Goal: Task Accomplishment & Management: Use online tool/utility

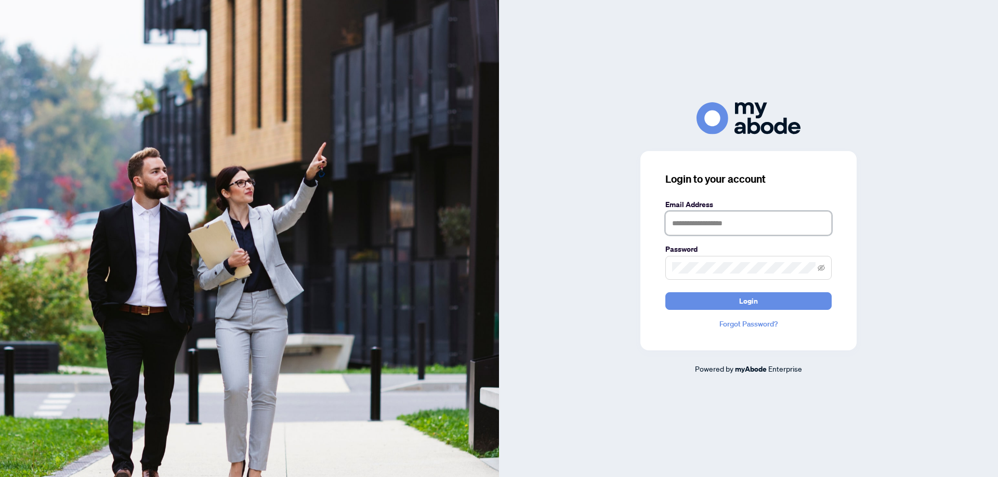
click at [672, 224] on input "text" at bounding box center [748, 223] width 166 height 24
type input "**********"
click at [752, 307] on span "Login" at bounding box center [748, 301] width 19 height 17
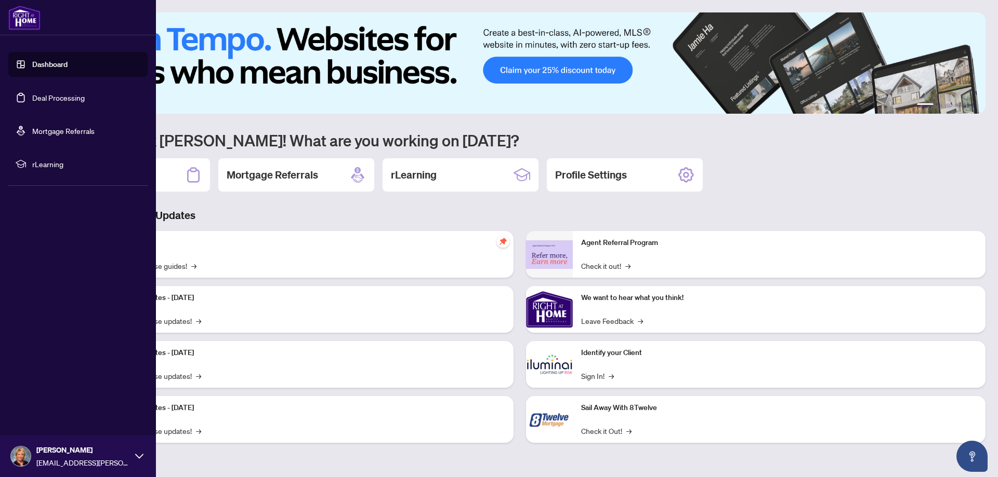
click at [48, 97] on link "Deal Processing" at bounding box center [58, 97] width 52 height 9
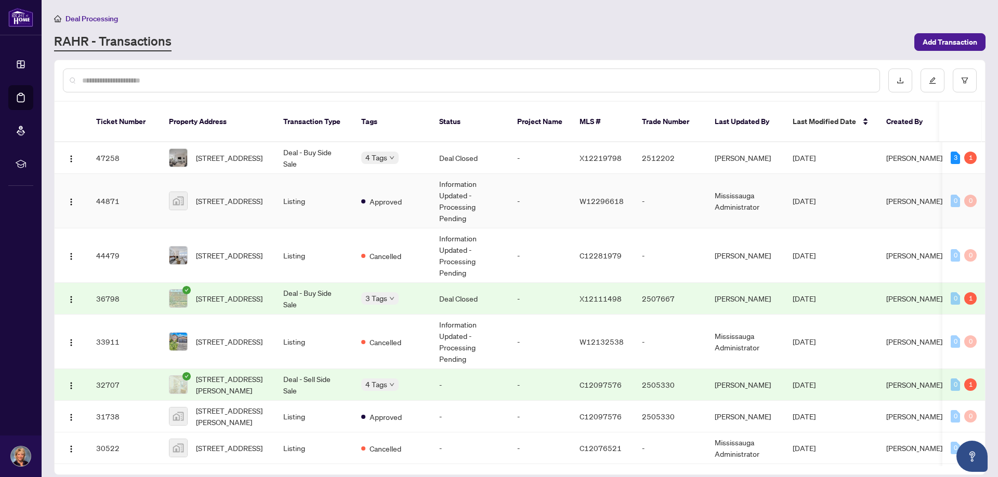
click at [98, 190] on td "44871" at bounding box center [124, 201] width 73 height 55
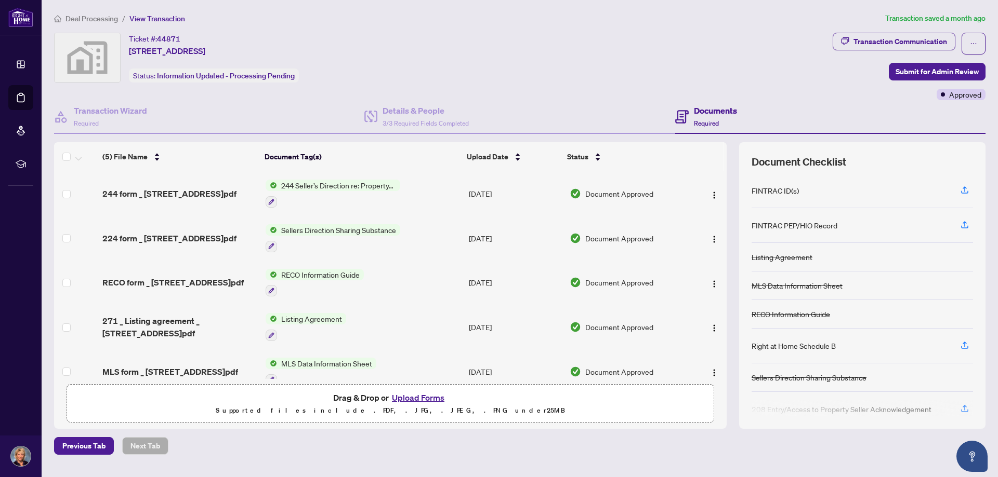
scroll to position [18, 0]
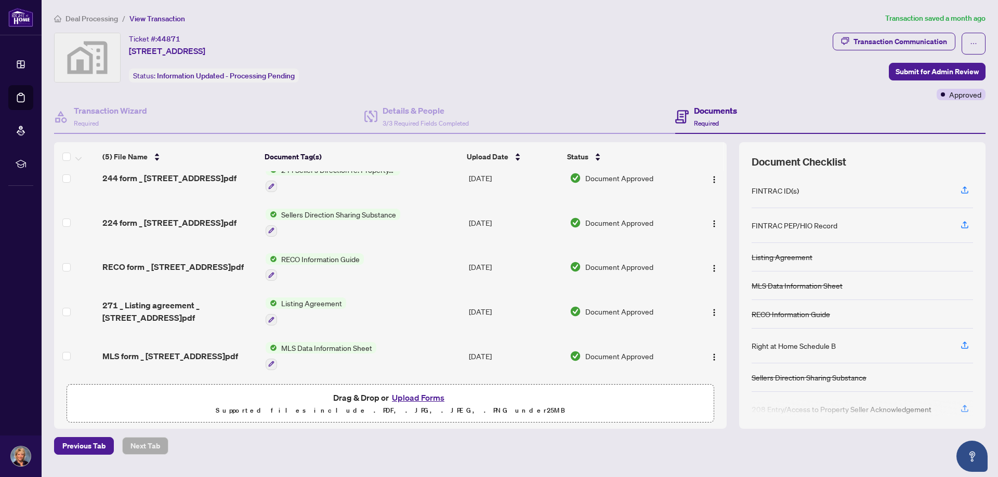
click at [407, 398] on button "Upload Forms" at bounding box center [418, 398] width 59 height 14
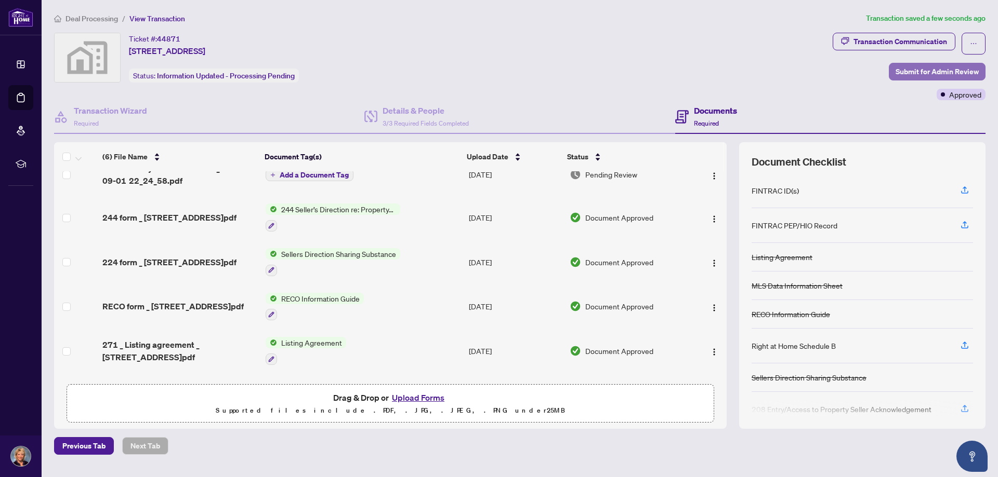
click at [923, 70] on span "Submit for Admin Review" at bounding box center [936, 71] width 83 height 17
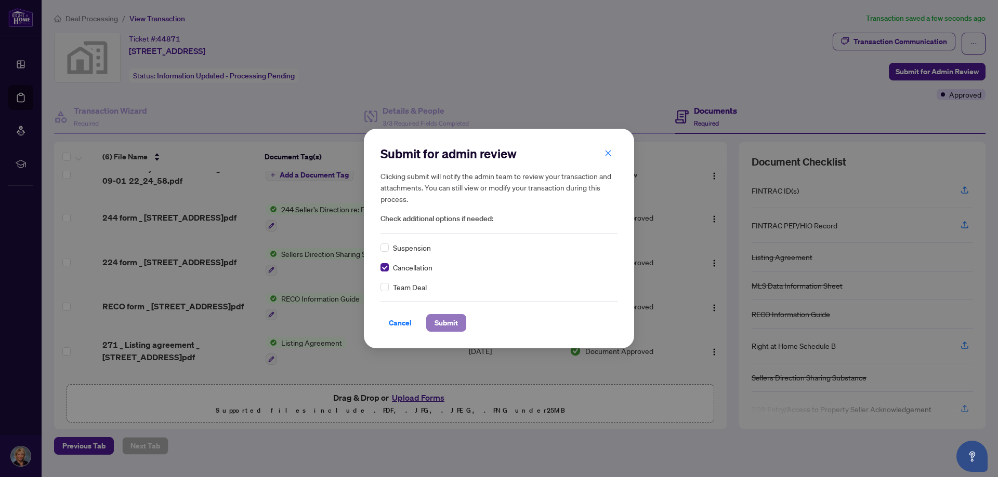
click at [441, 324] on span "Submit" at bounding box center [445, 323] width 23 height 17
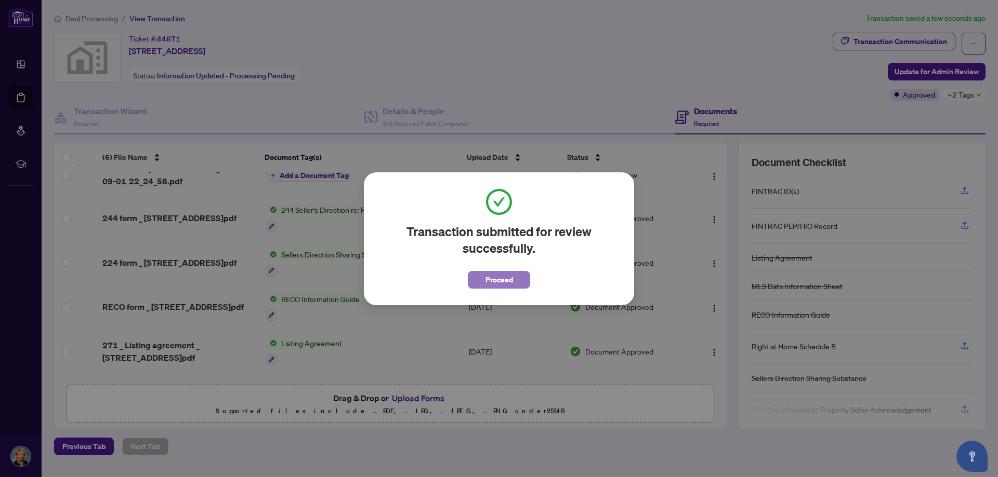
click at [515, 281] on button "Proceed" at bounding box center [499, 280] width 62 height 18
